Goal: Information Seeking & Learning: Learn about a topic

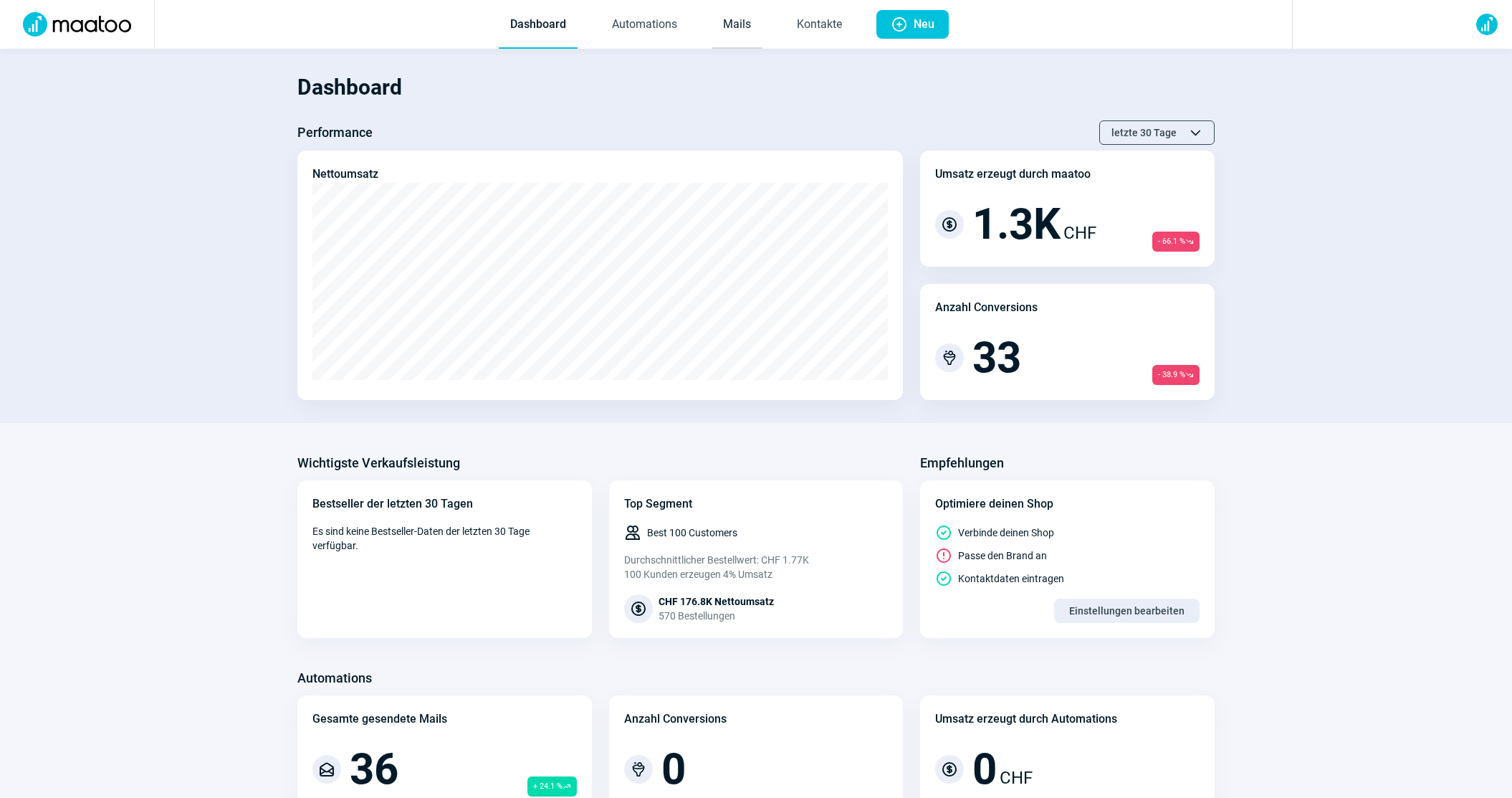
click at [750, 13] on link "Mails" at bounding box center [737, 25] width 51 height 48
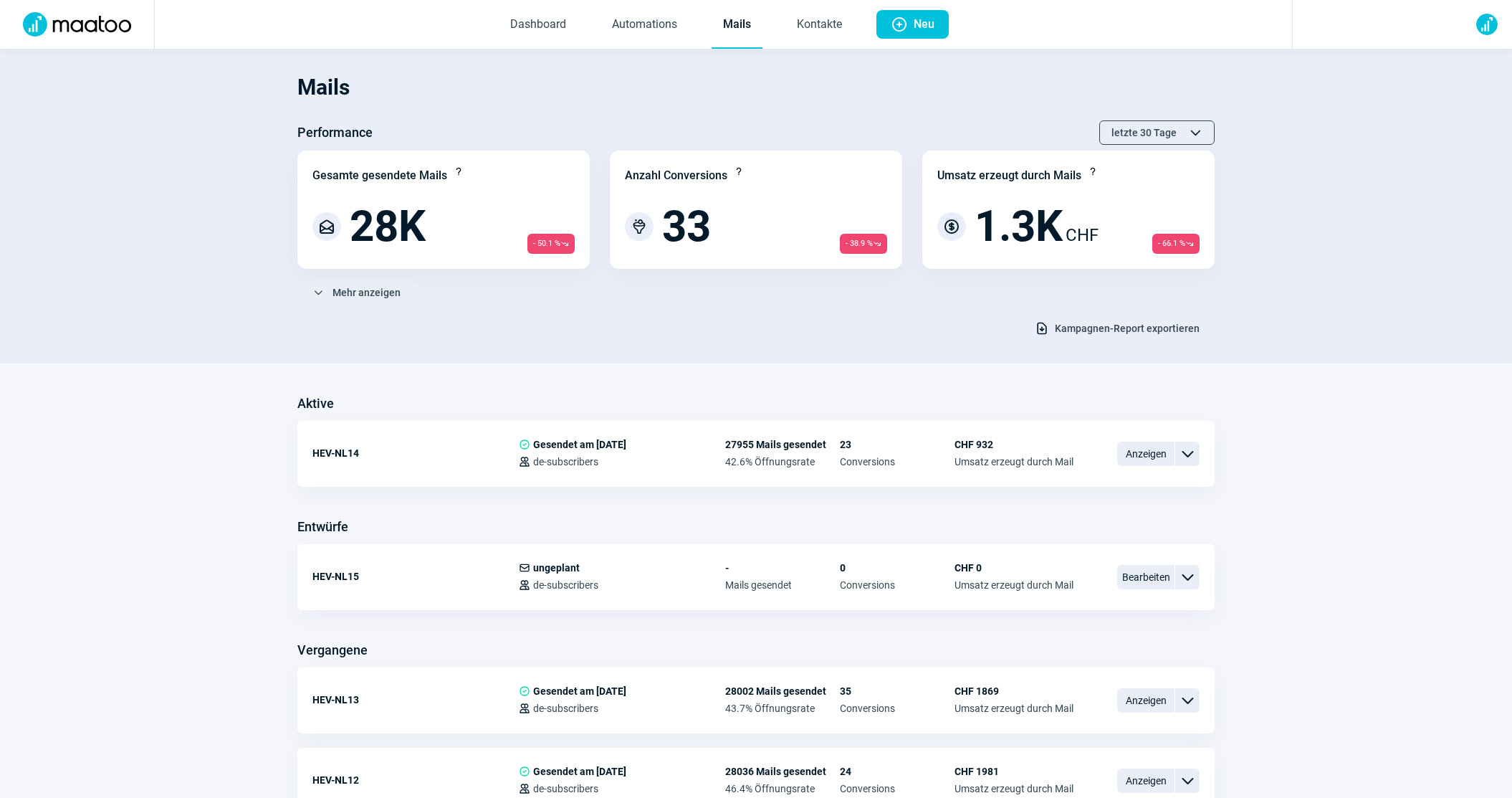
click at [1100, 329] on span "Kampagnen-Report exportieren" at bounding box center [1127, 328] width 145 height 23
click at [373, 286] on span "Mehr anzeigen" at bounding box center [367, 292] width 68 height 23
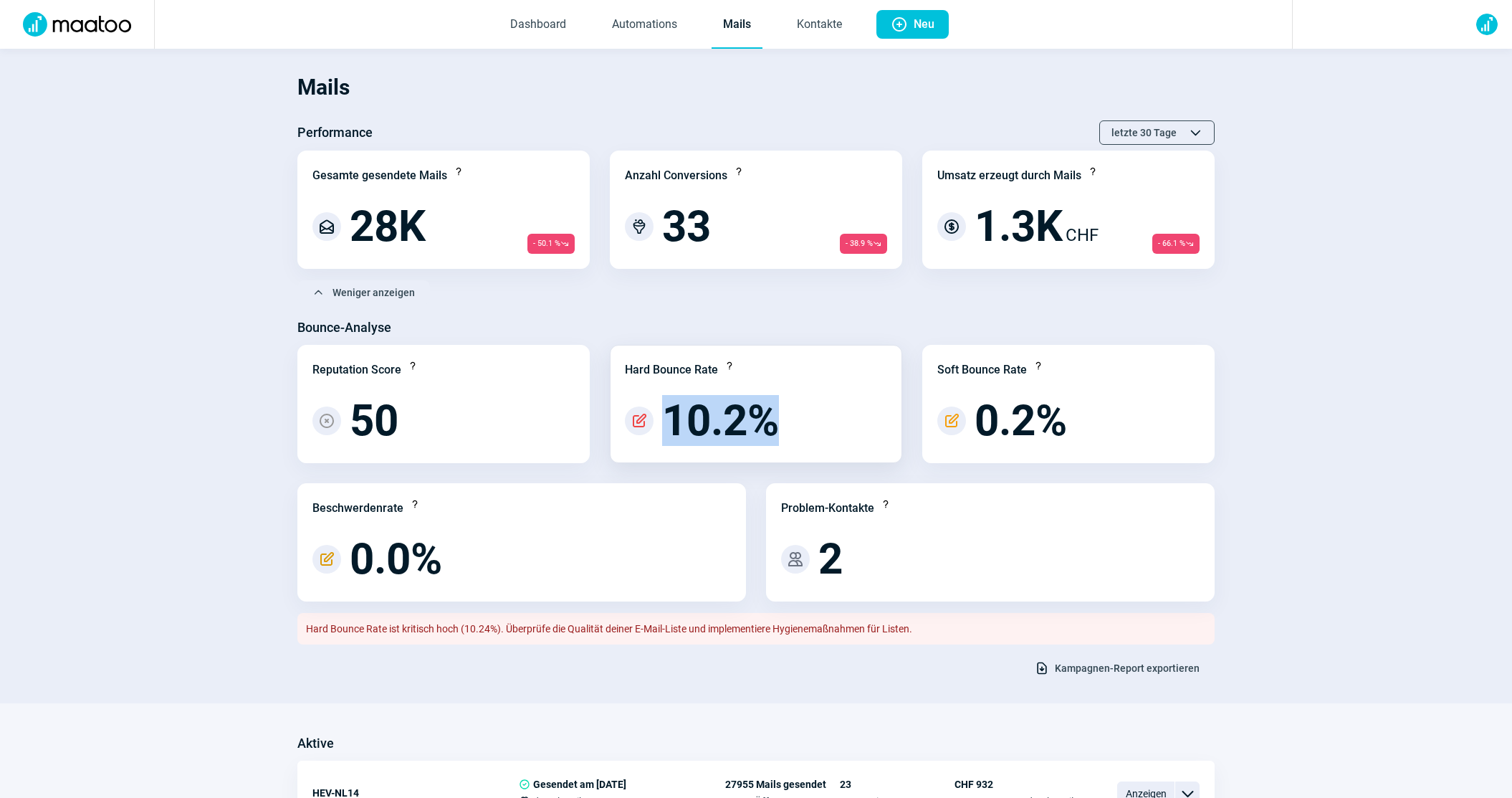
drag, startPoint x: 803, startPoint y: 418, endPoint x: 663, endPoint y: 420, distance: 140.0
click at [663, 420] on div "PencilAlt icon 10.2%" at bounding box center [755, 420] width 262 height 43
click at [541, 15] on link "Dashboard" at bounding box center [538, 25] width 79 height 48
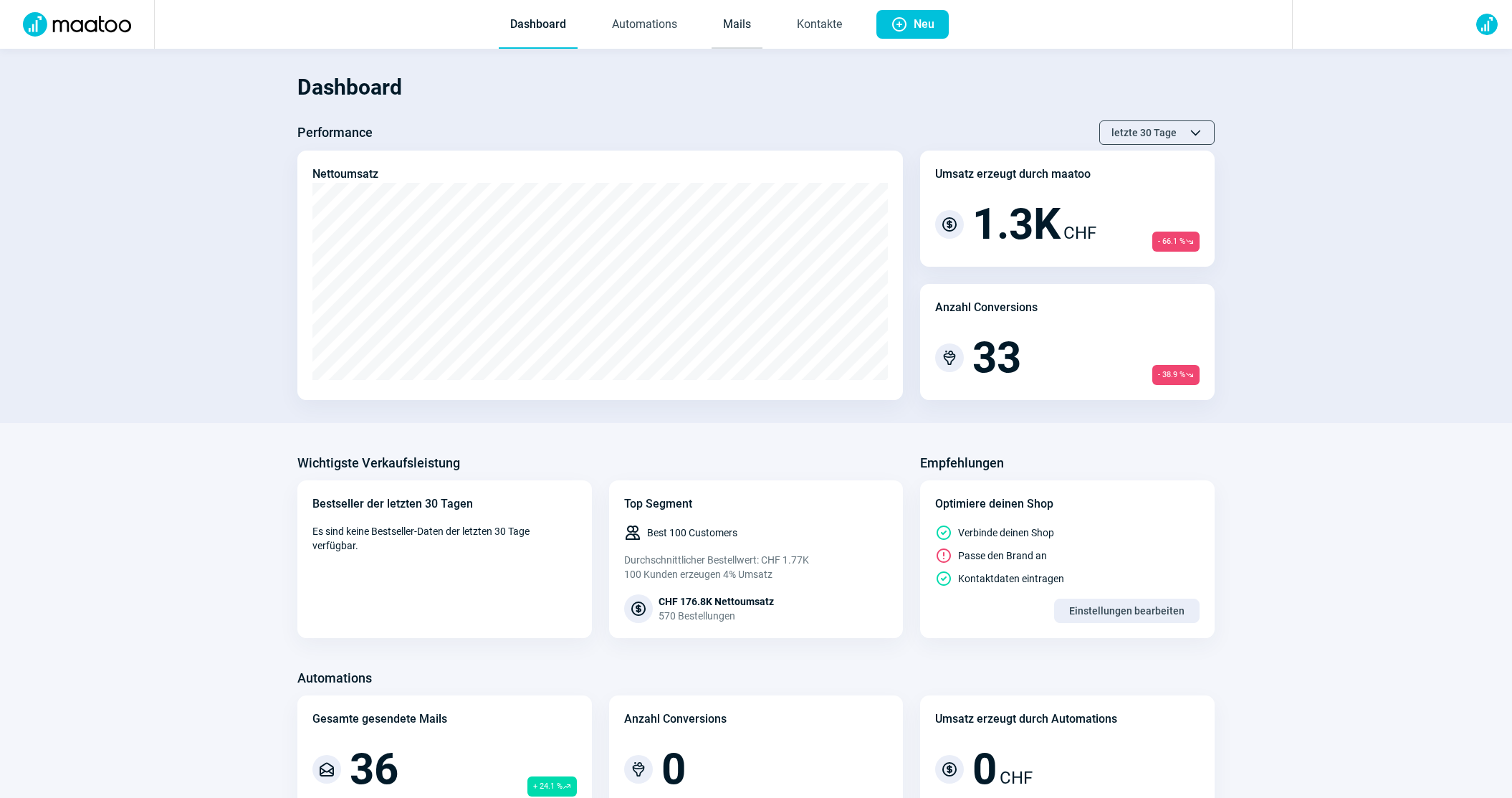
click at [741, 44] on link "Mails" at bounding box center [737, 25] width 51 height 48
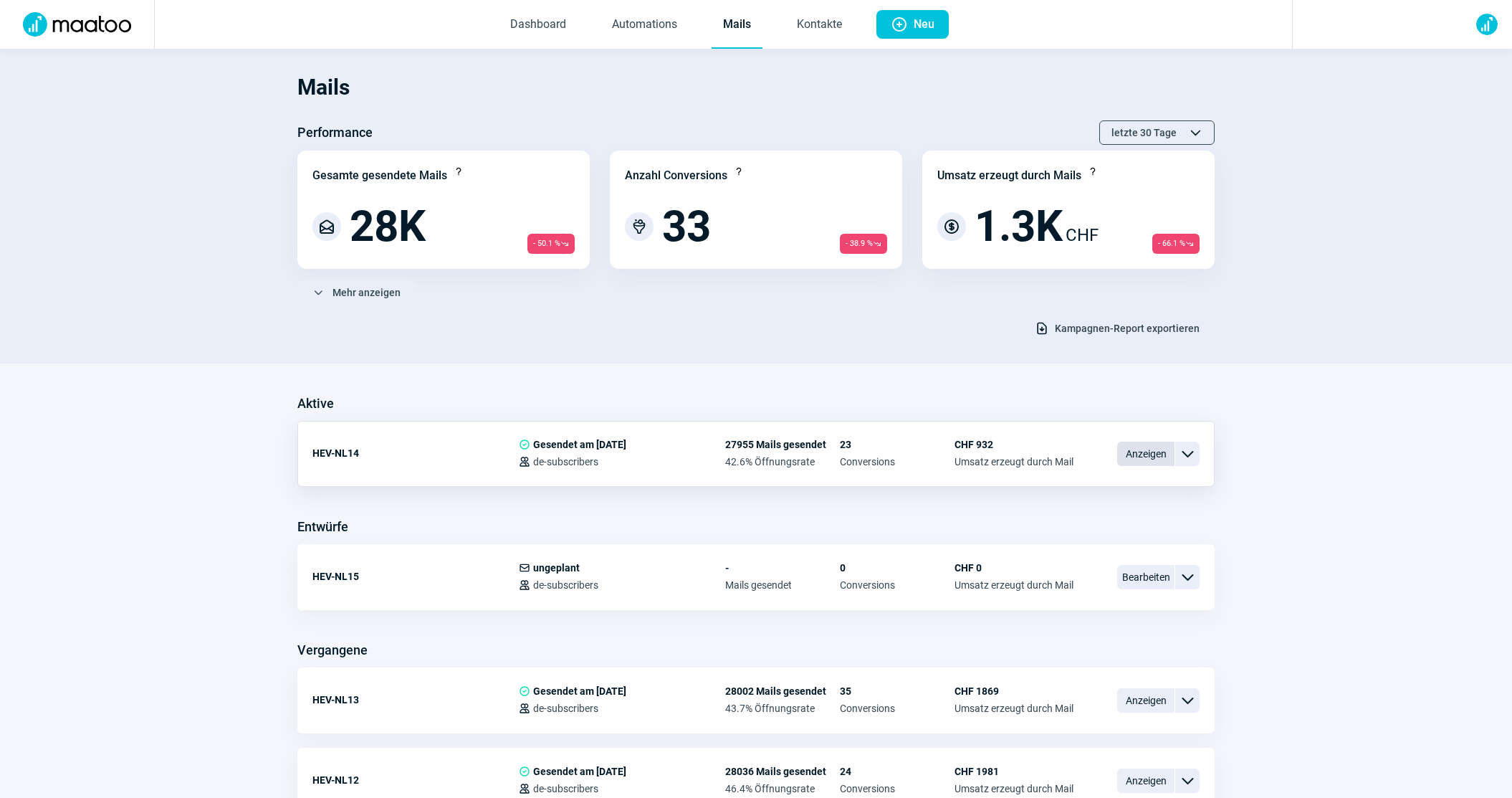
click at [1149, 451] on span "Anzeigen" at bounding box center [1145, 454] width 57 height 25
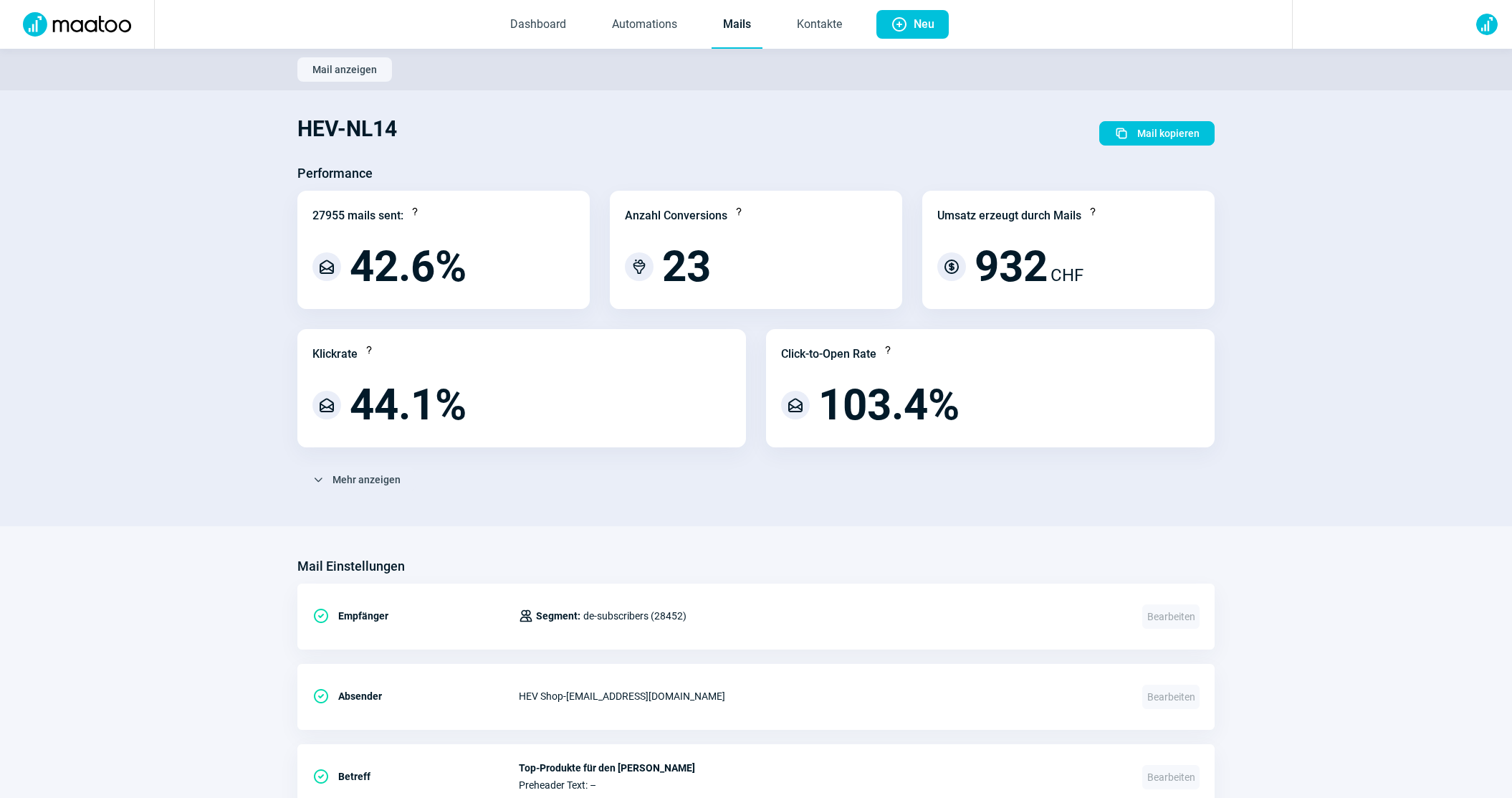
click at [355, 499] on div "ChevronDown icon Mehr anzeigen Bounce-Analyse Reputation Score Question icon XC…" at bounding box center [756, 484] width 917 height 36
click at [358, 484] on span "Mehr anzeigen" at bounding box center [367, 479] width 68 height 23
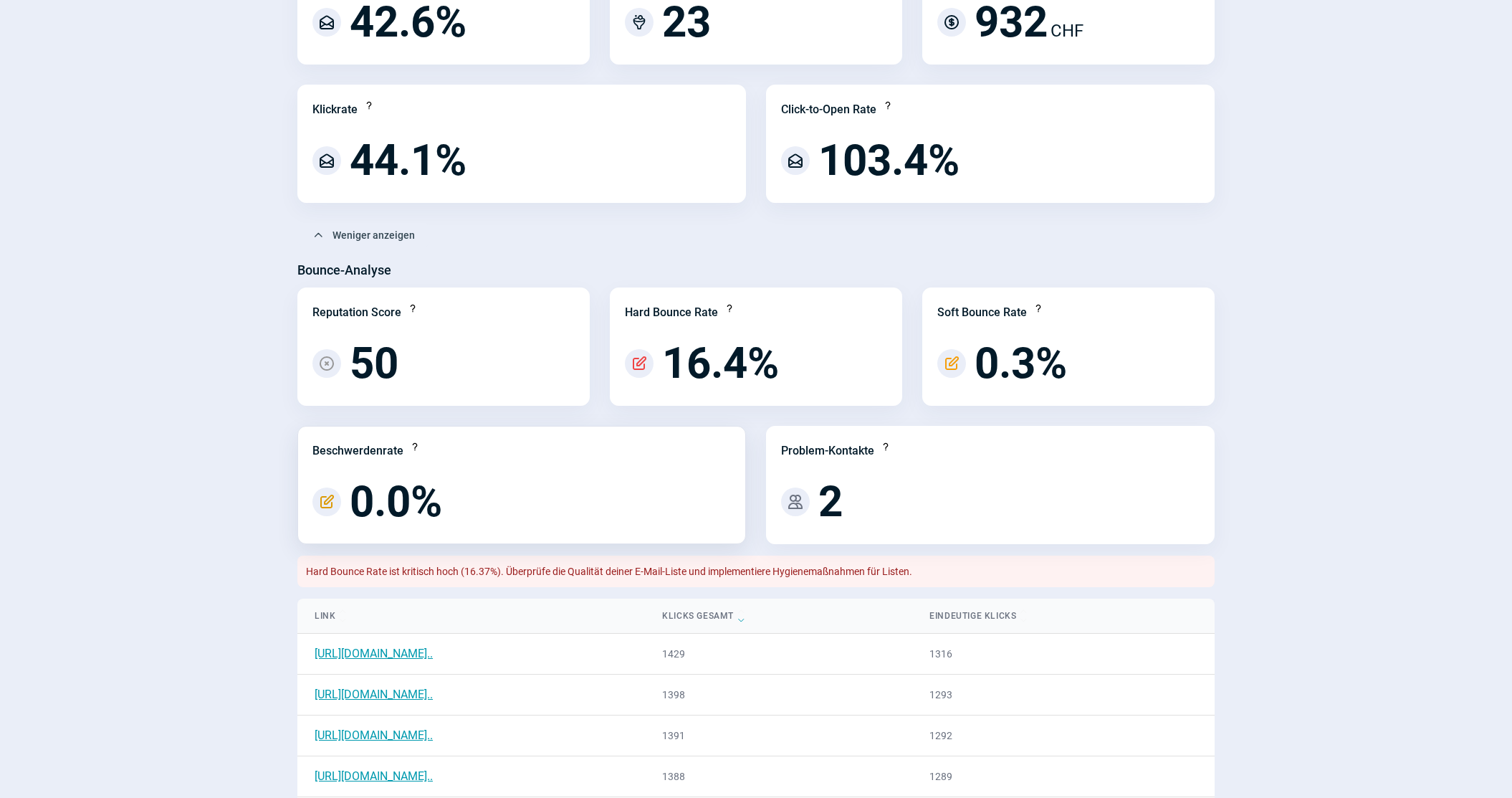
scroll to position [246, 0]
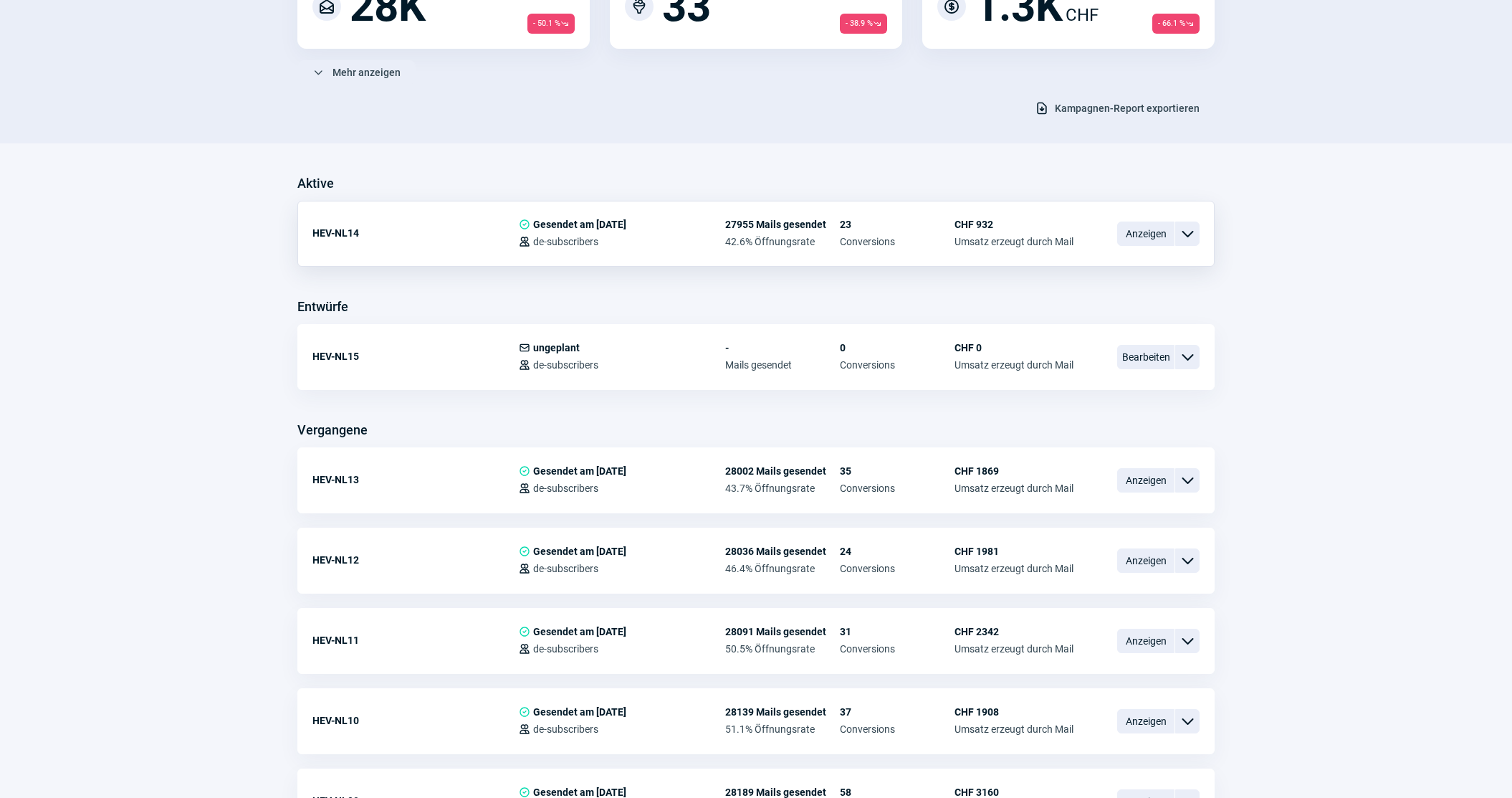
scroll to position [222, 0]
click at [1135, 486] on span "Anzeigen" at bounding box center [1145, 478] width 57 height 25
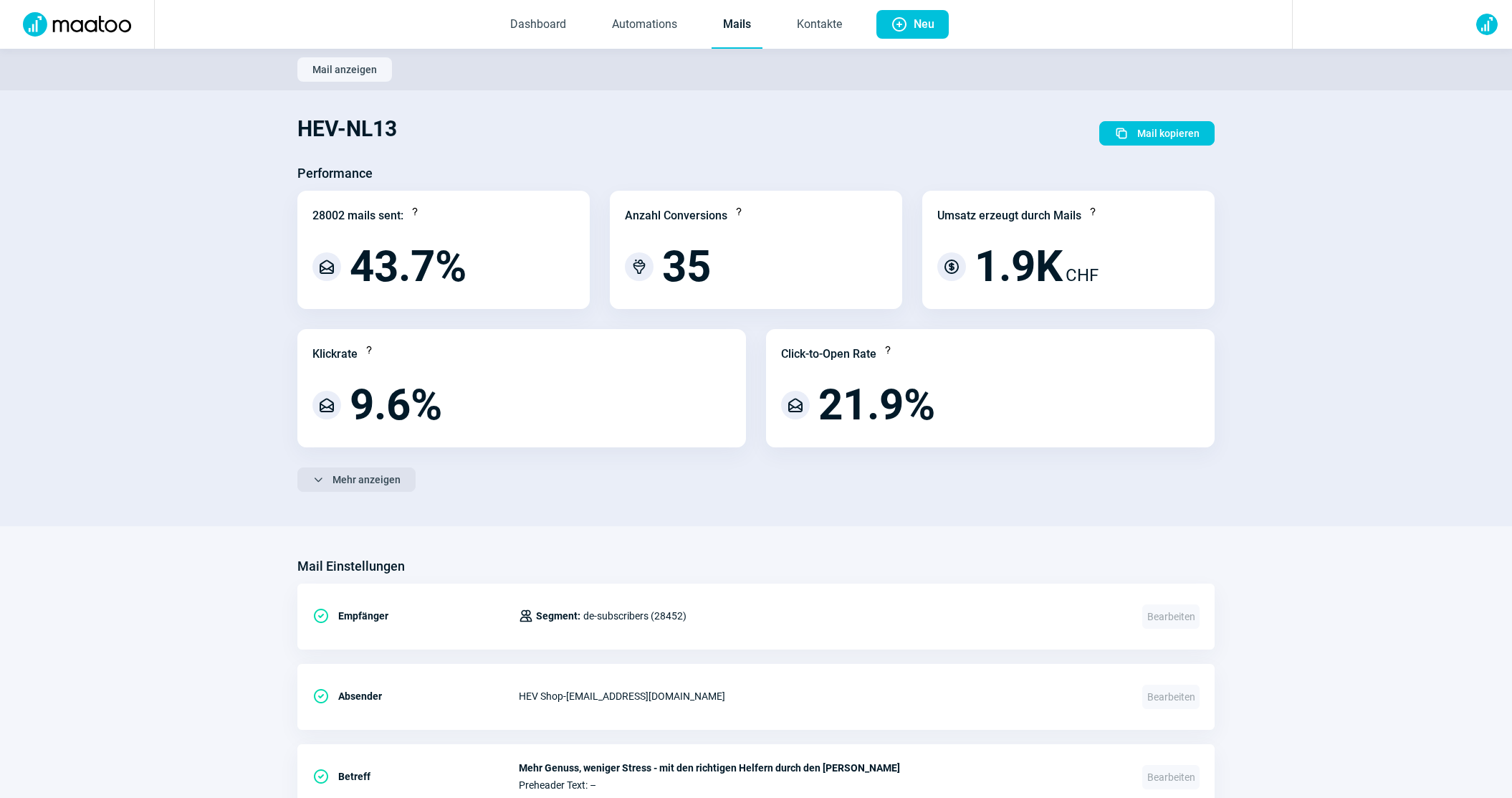
click at [343, 487] on span "Mehr anzeigen" at bounding box center [367, 479] width 68 height 23
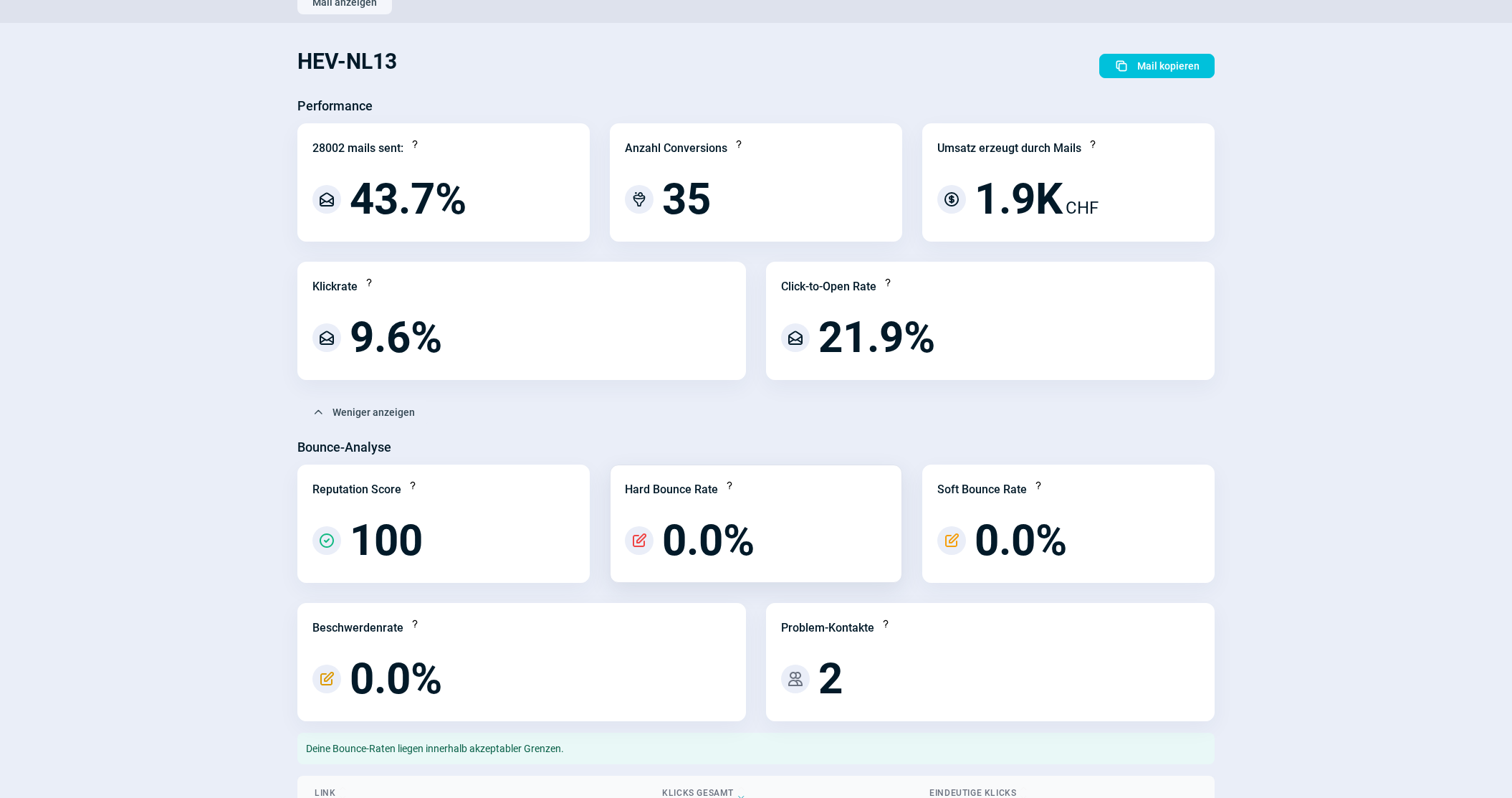
scroll to position [72, 0]
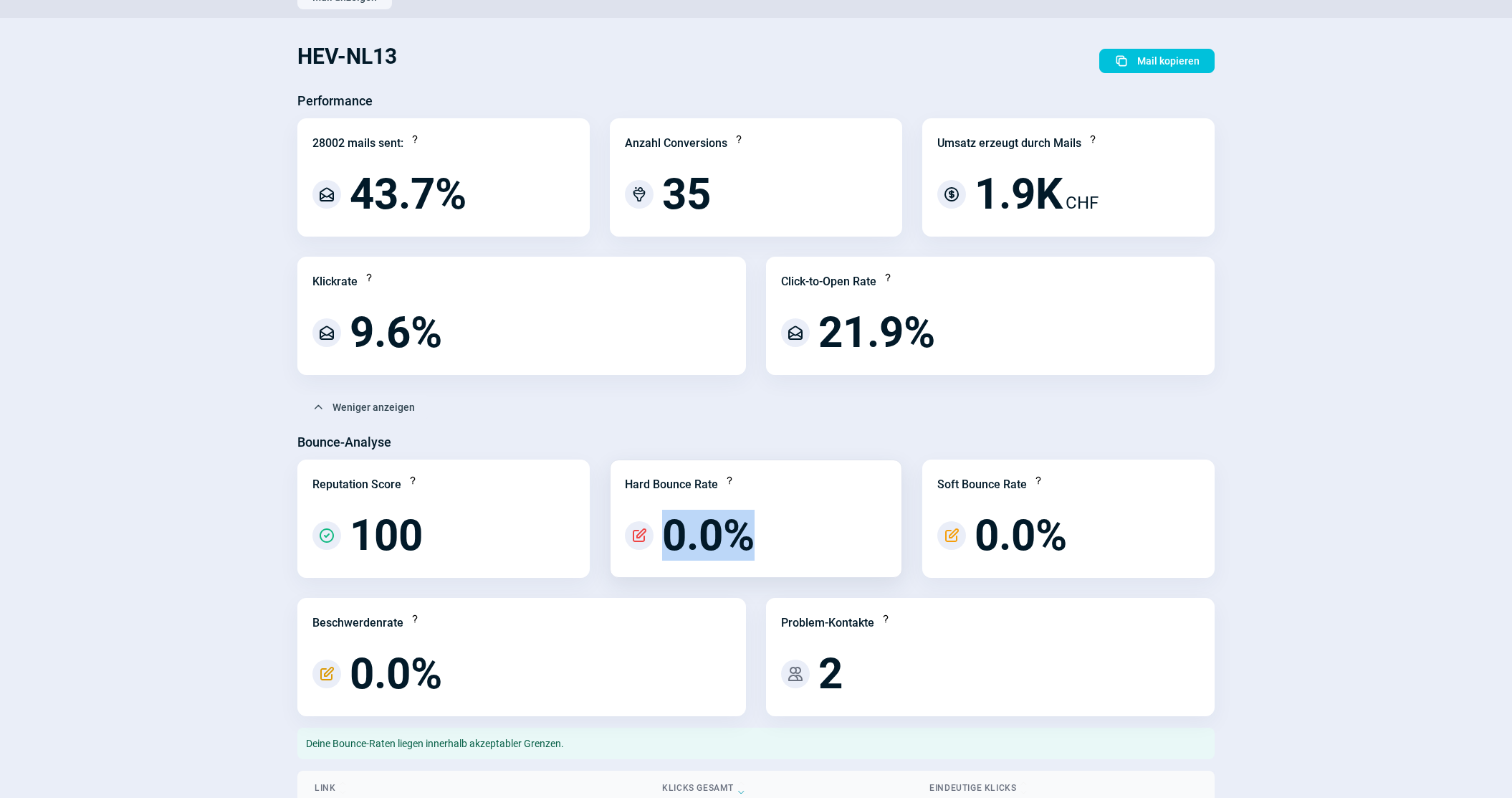
drag, startPoint x: 671, startPoint y: 539, endPoint x: 784, endPoint y: 539, distance: 113.0
click at [784, 539] on div "PencilAlt icon 0.0%" at bounding box center [755, 535] width 262 height 43
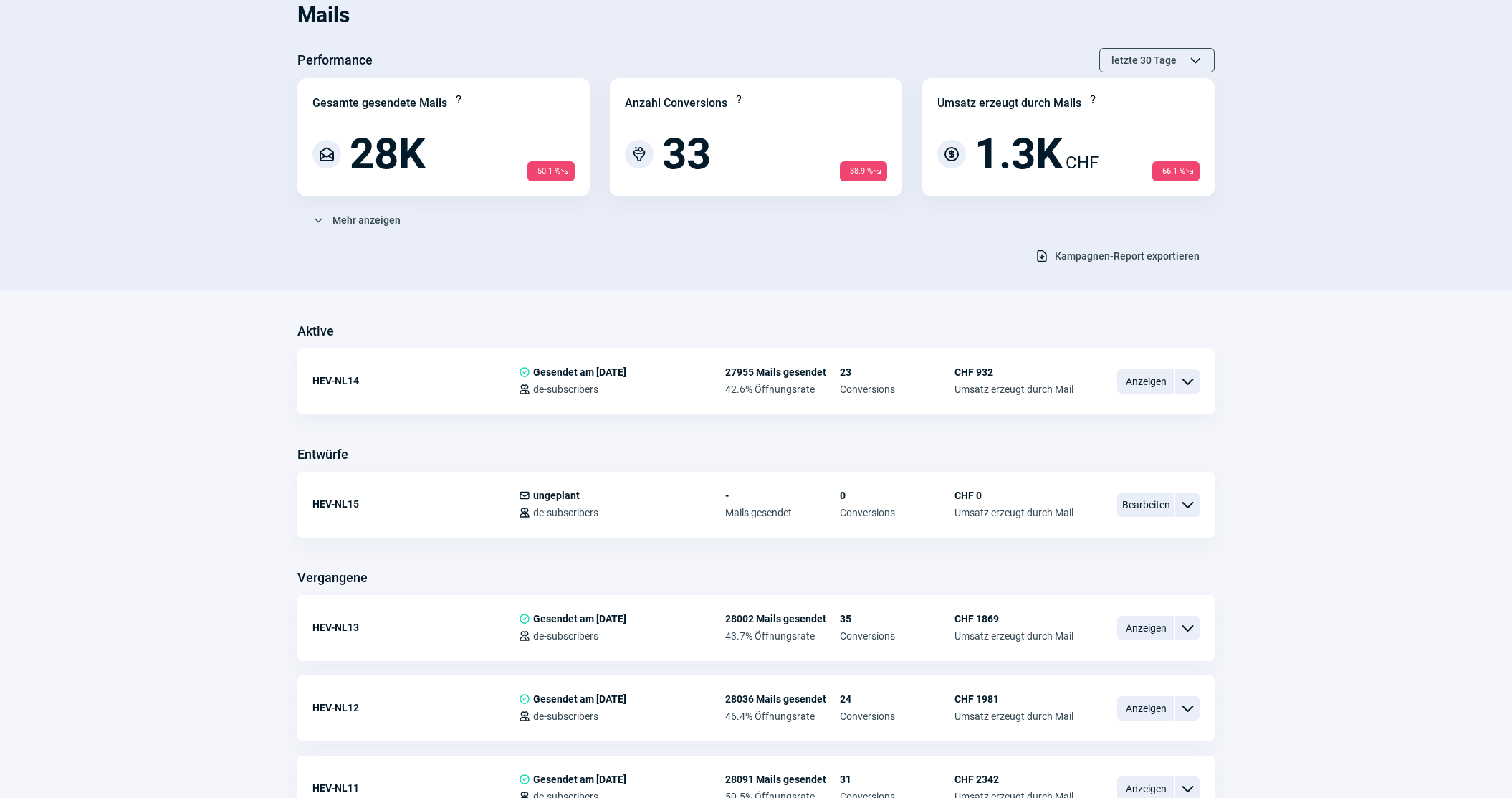
scroll to position [222, 0]
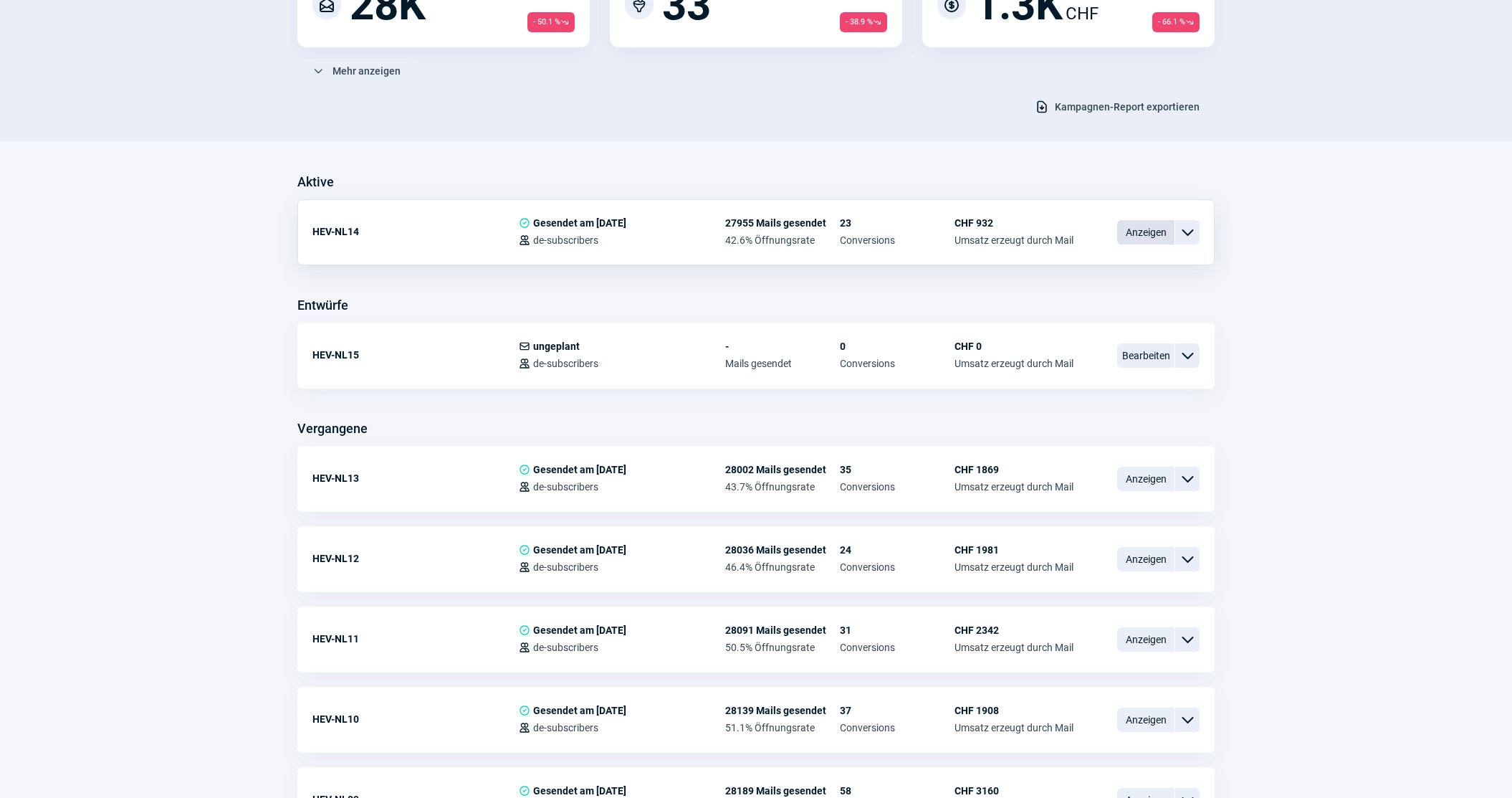
click at [1138, 241] on span "Anzeigen" at bounding box center [1145, 232] width 57 height 25
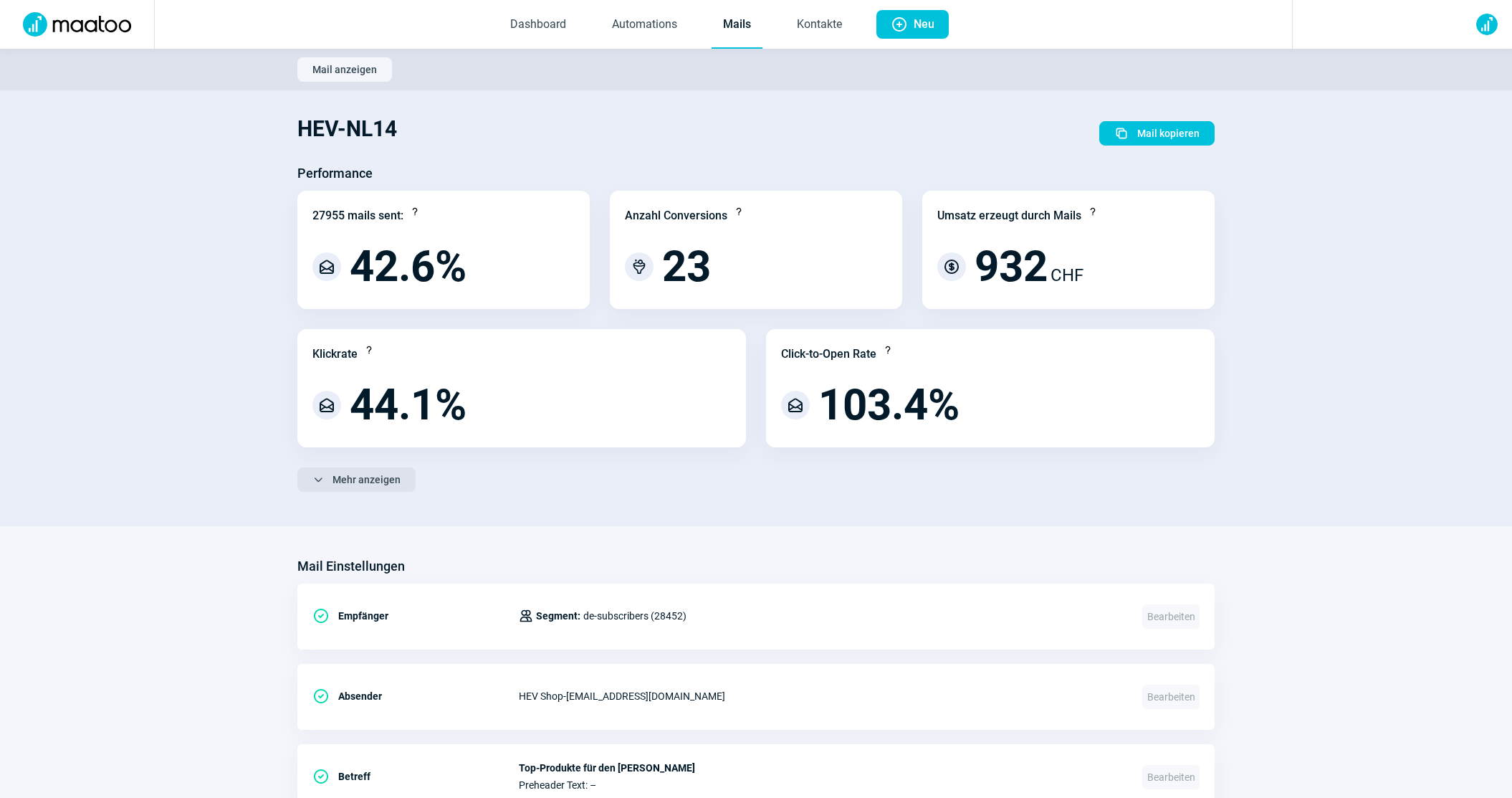
click at [381, 481] on span "Mehr anzeigen" at bounding box center [367, 479] width 68 height 23
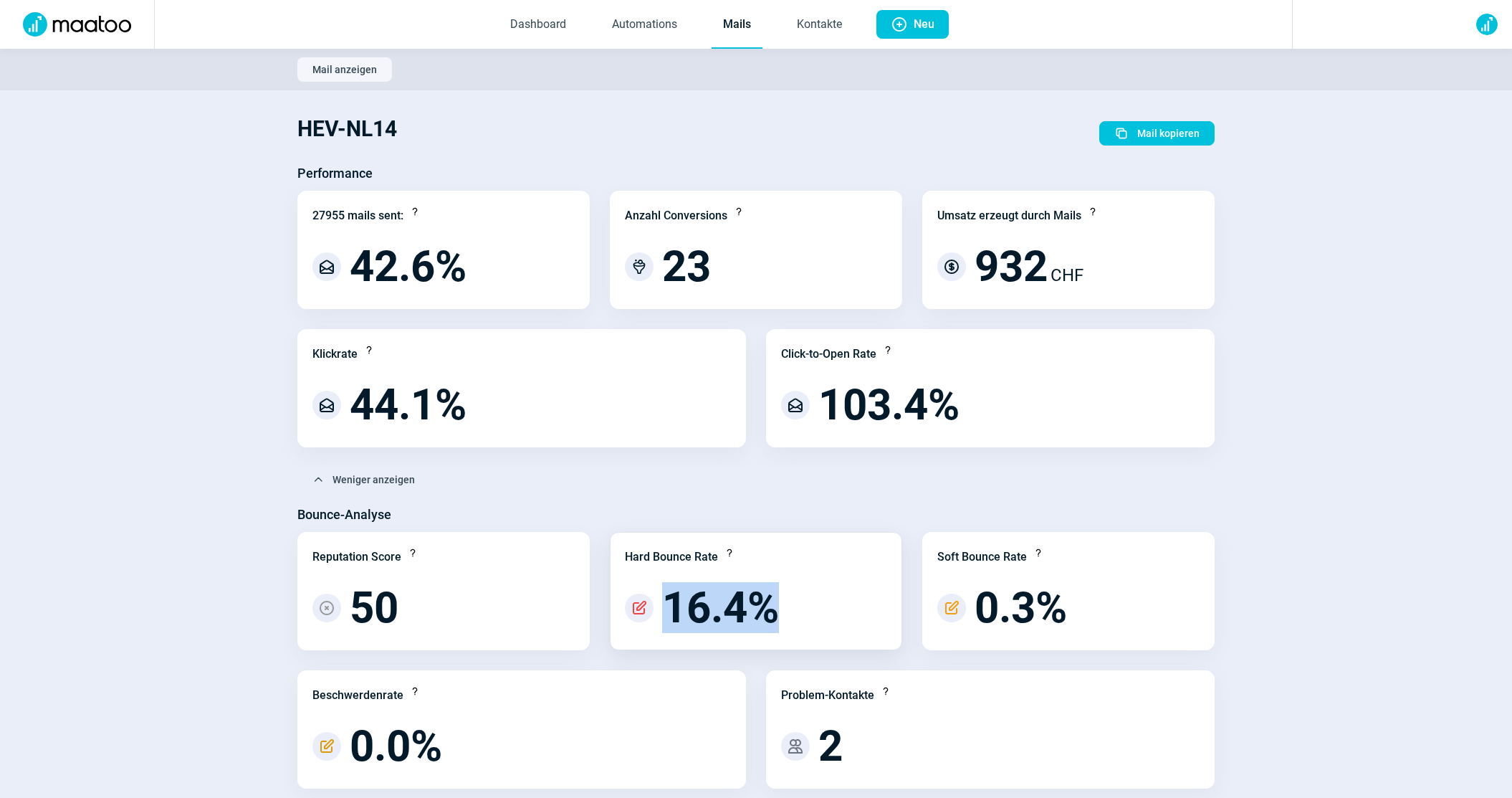
drag, startPoint x: 673, startPoint y: 609, endPoint x: 807, endPoint y: 609, distance: 134.0
click at [807, 609] on div "PencilAlt icon 16.4%" at bounding box center [755, 607] width 262 height 43
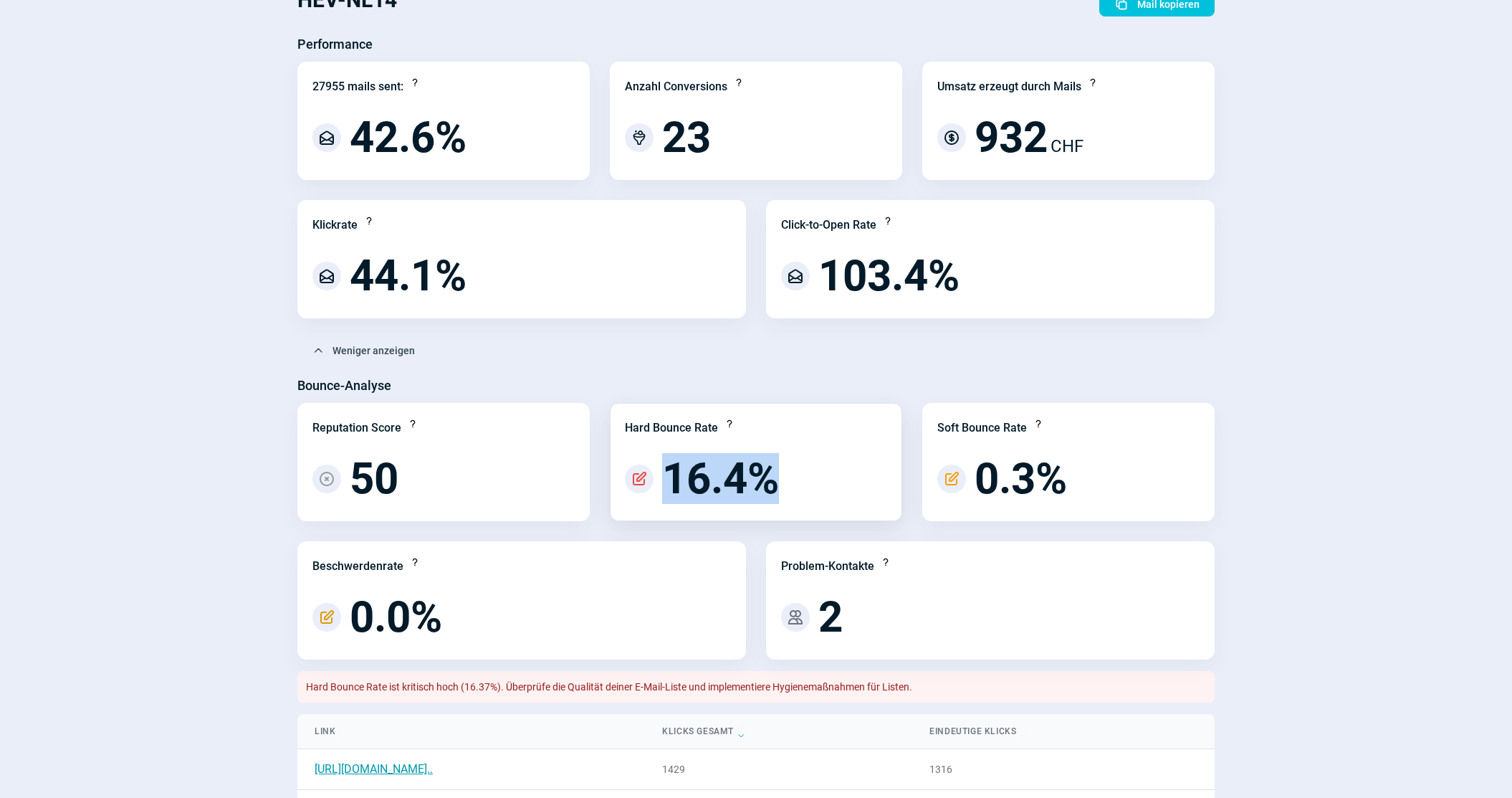
scroll to position [216, 0]
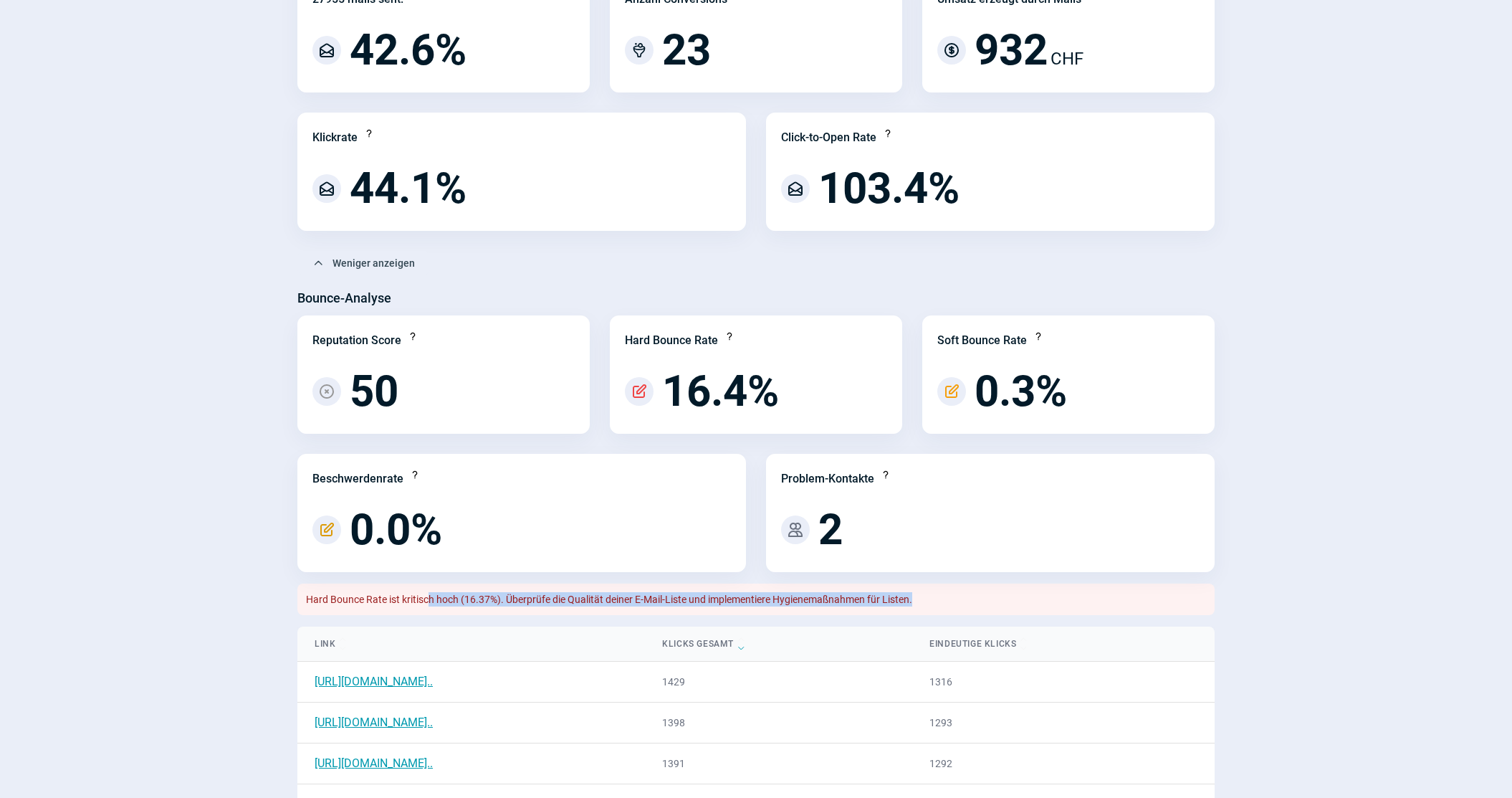
drag, startPoint x: 430, startPoint y: 605, endPoint x: 912, endPoint y: 609, distance: 482.0
click at [912, 609] on div "Hard Bounce Rate ist kritisch hoch (16.37%). Überprüfe die Qualität deiner E-Ma…" at bounding box center [756, 599] width 917 height 32
drag, startPoint x: 307, startPoint y: 595, endPoint x: 1118, endPoint y: 598, distance: 811.0
click at [1118, 598] on div "Hard Bounce Rate ist kritisch hoch (16.37%). Überprüfe die Qualität deiner E-Ma…" at bounding box center [756, 599] width 917 height 32
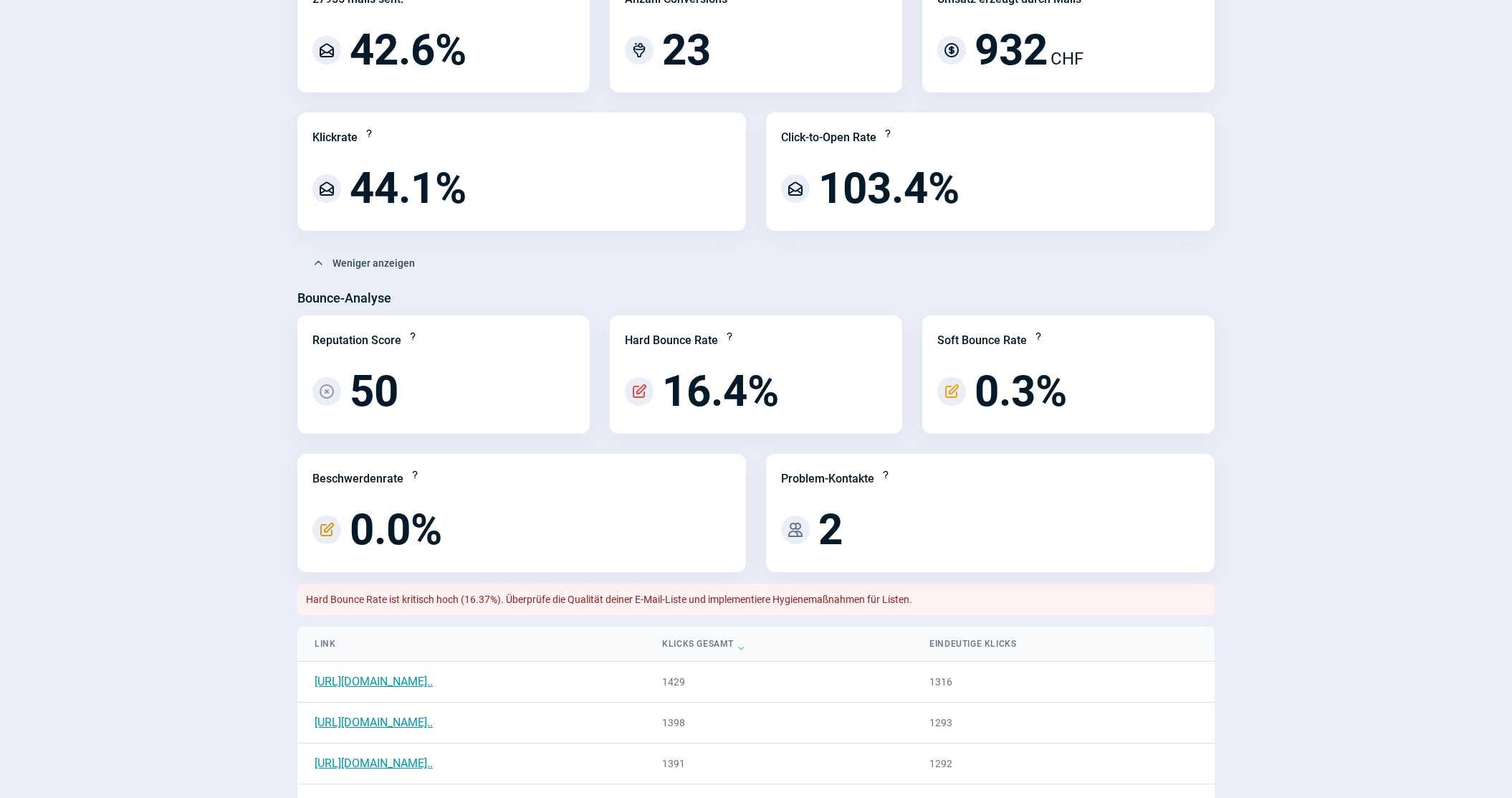
click at [1097, 594] on div "Hard Bounce Rate ist kritisch hoch (16.37%). Überprüfe die Qualität deiner E-Ma…" at bounding box center [756, 599] width 917 height 32
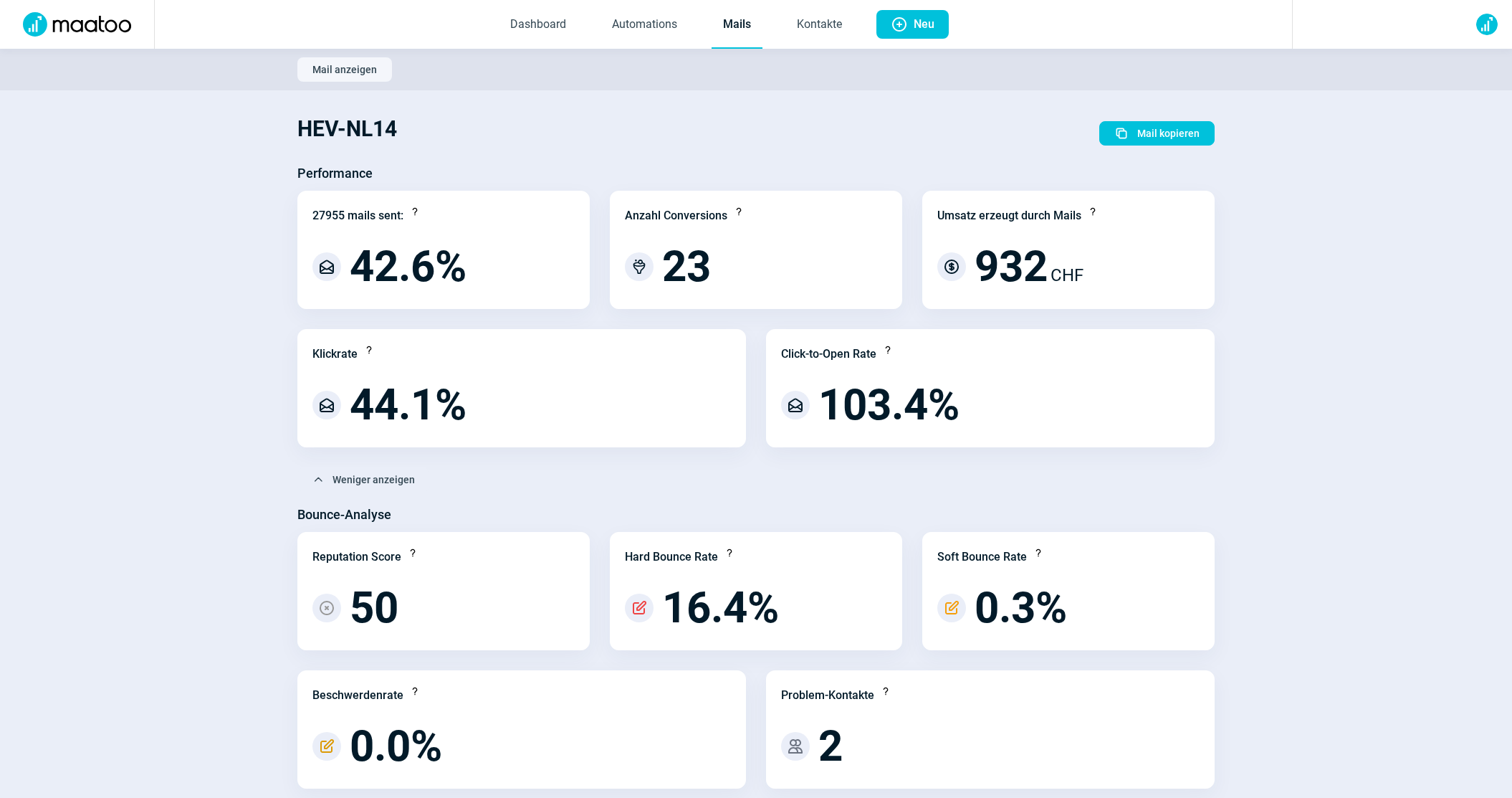
click at [363, 79] on span "Mail anzeigen" at bounding box center [344, 69] width 64 height 23
click at [340, 73] on span "Mail anzeigen" at bounding box center [344, 69] width 64 height 23
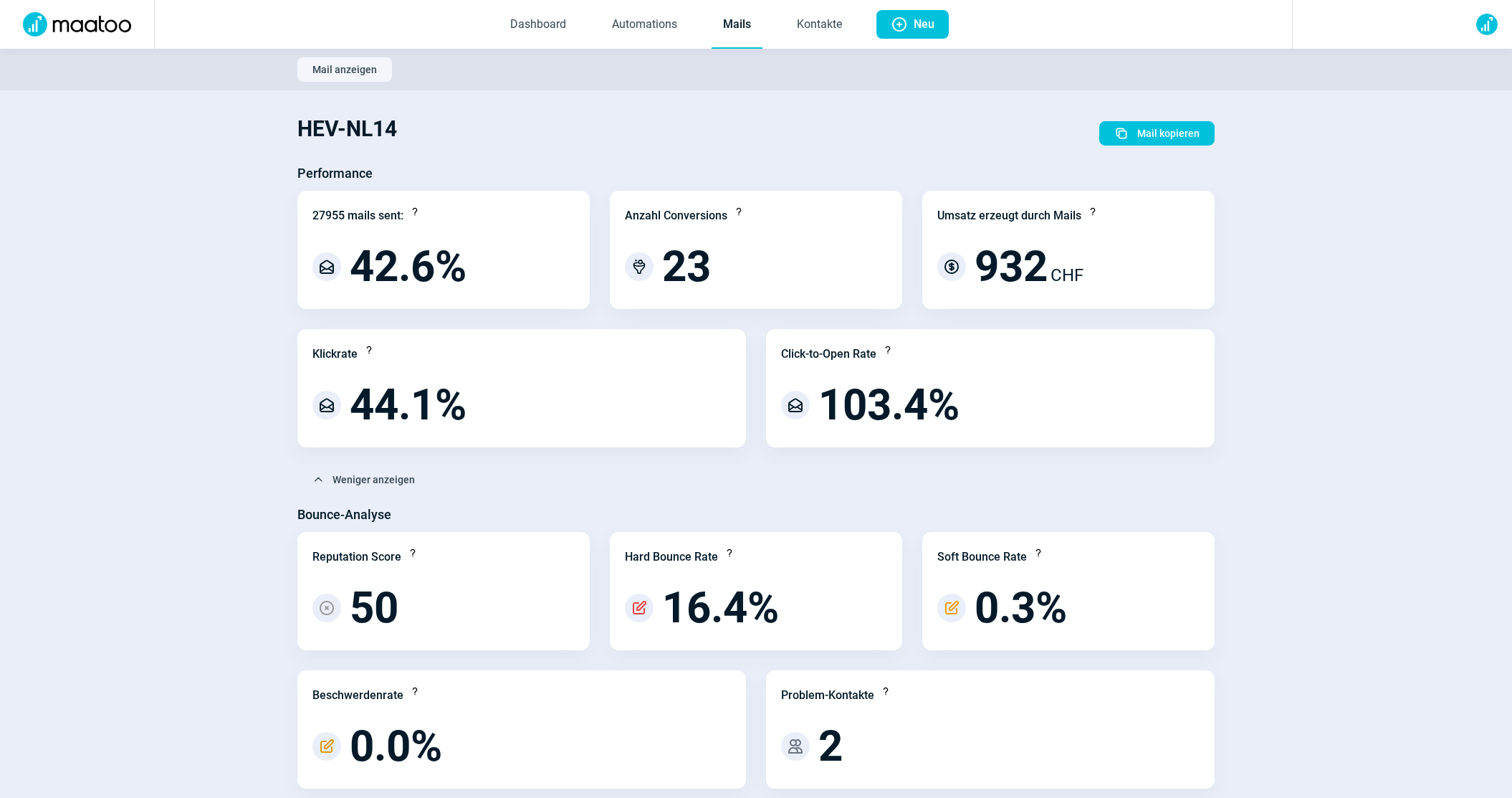
click at [418, 80] on div "Mail anzeigen" at bounding box center [756, 69] width 917 height 25
click at [322, 74] on span "Mail anzeigen" at bounding box center [344, 69] width 64 height 23
click at [326, 71] on span "Mail anzeigen" at bounding box center [344, 69] width 64 height 23
click at [369, 72] on span "Mail anzeigen" at bounding box center [344, 69] width 64 height 23
click at [337, 70] on span "Mail anzeigen" at bounding box center [344, 69] width 64 height 23
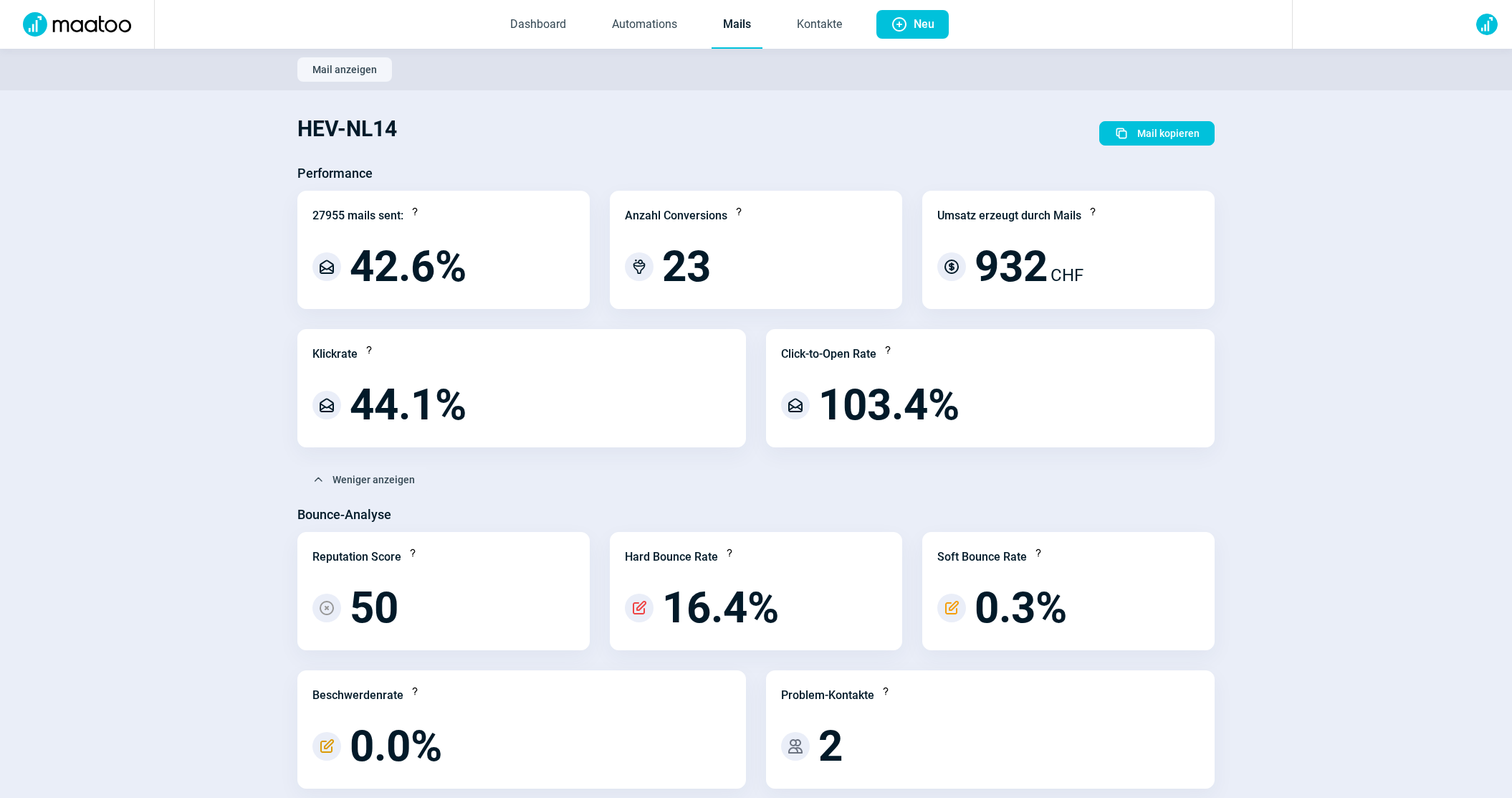
click at [353, 79] on span "Mail anzeigen" at bounding box center [344, 69] width 64 height 23
drag, startPoint x: 286, startPoint y: 60, endPoint x: 446, endPoint y: 86, distance: 162.1
click at [446, 86] on section "Mail anzeigen" at bounding box center [756, 70] width 1512 height 42
click at [394, 82] on section "Mail anzeigen" at bounding box center [756, 70] width 1512 height 42
click at [722, 31] on link "Mails" at bounding box center [737, 25] width 51 height 48
